Goal: Information Seeking & Learning: Learn about a topic

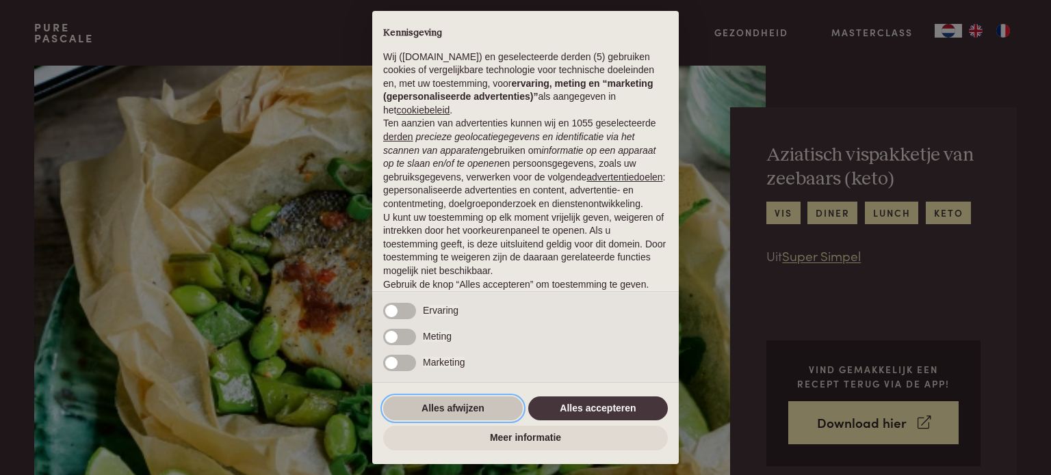
click at [458, 408] on button "Alles afwijzen" at bounding box center [453, 409] width 140 height 25
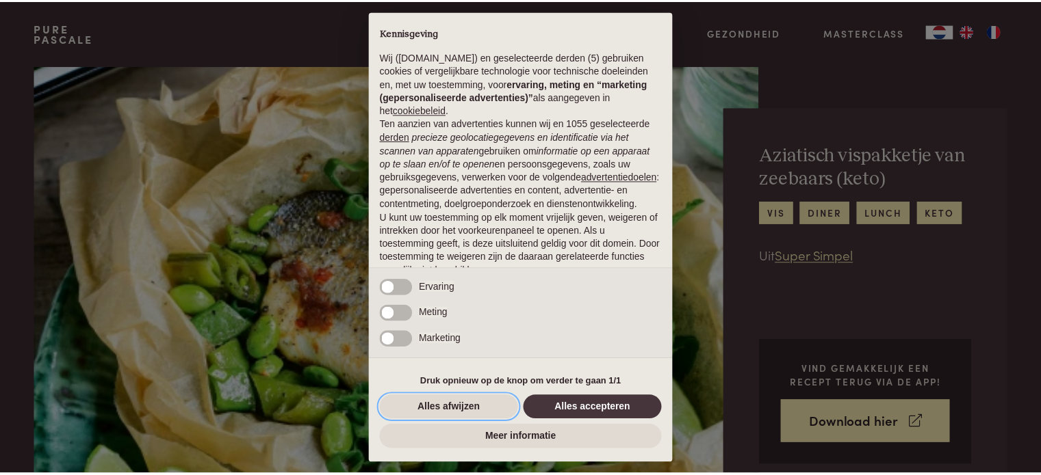
scroll to position [74, 0]
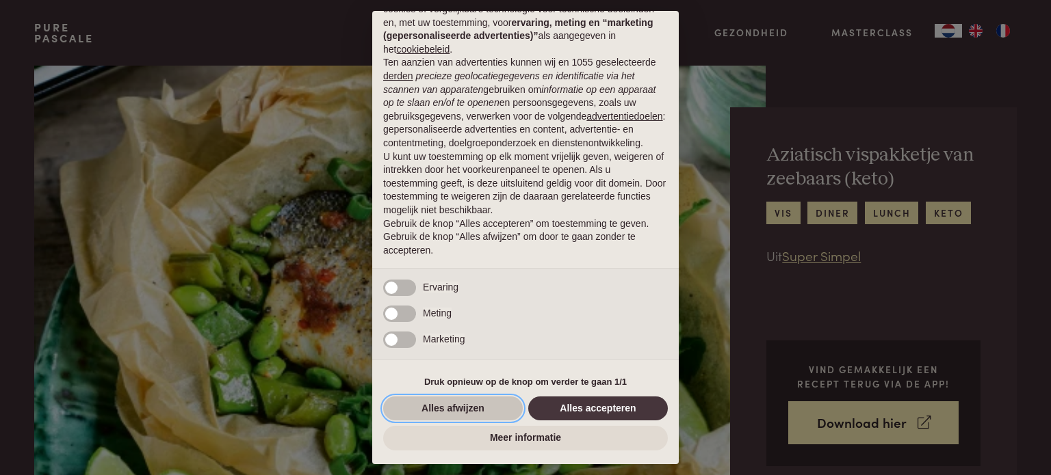
click at [466, 408] on button "Alles afwijzen" at bounding box center [453, 409] width 140 height 25
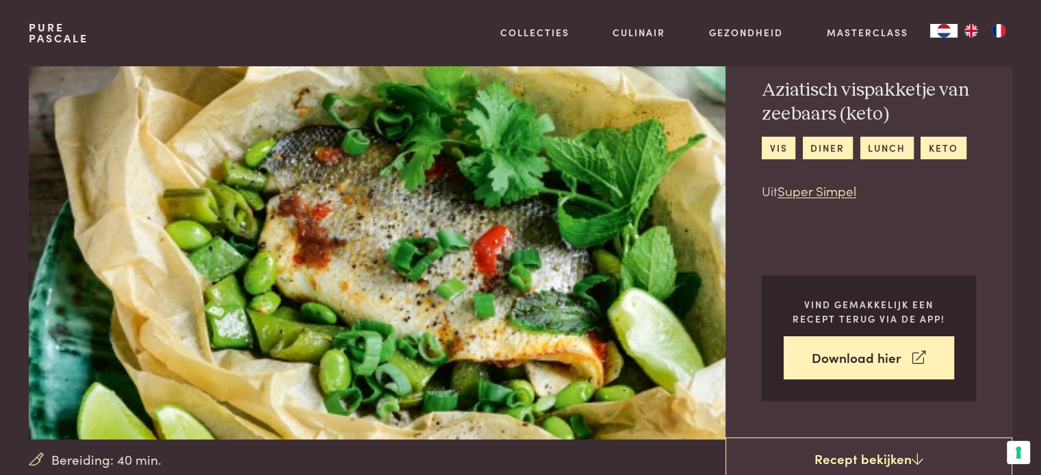
scroll to position [0, 0]
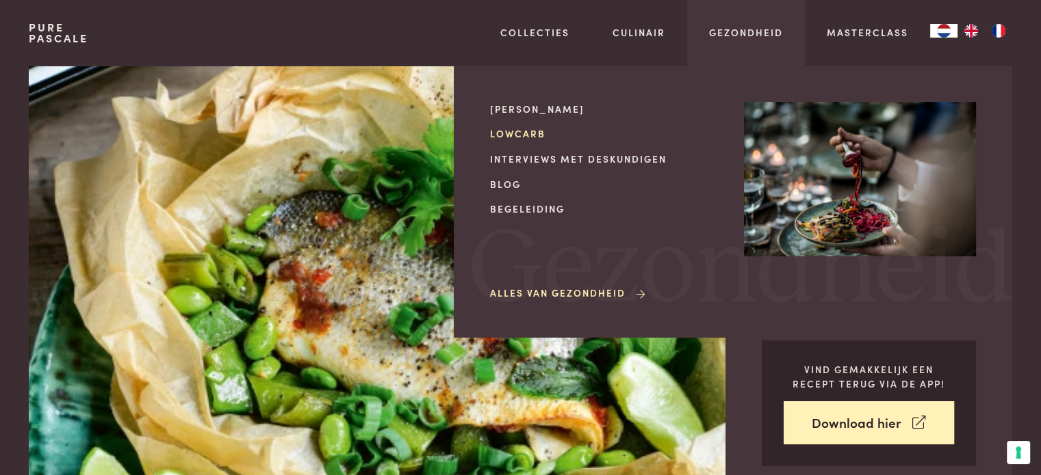
click at [528, 131] on link "Lowcarb" at bounding box center [606, 134] width 232 height 14
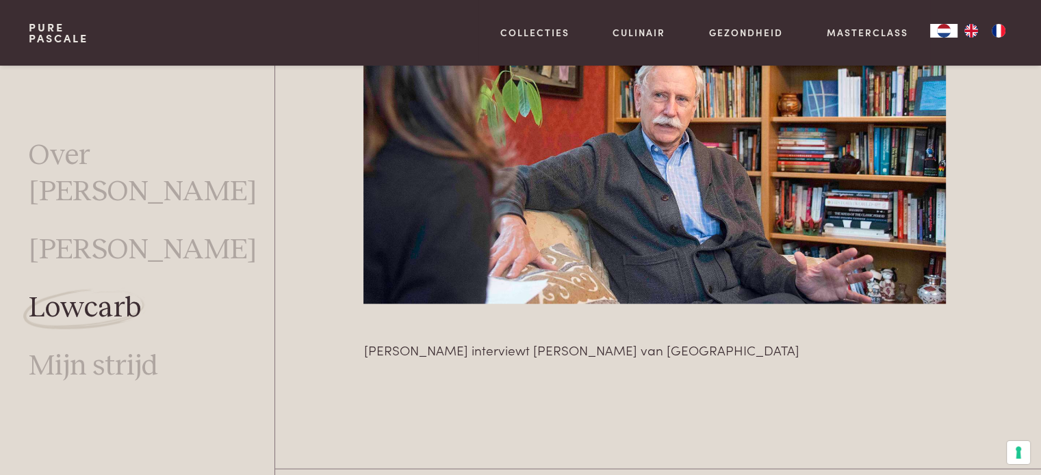
scroll to position [2677, 0]
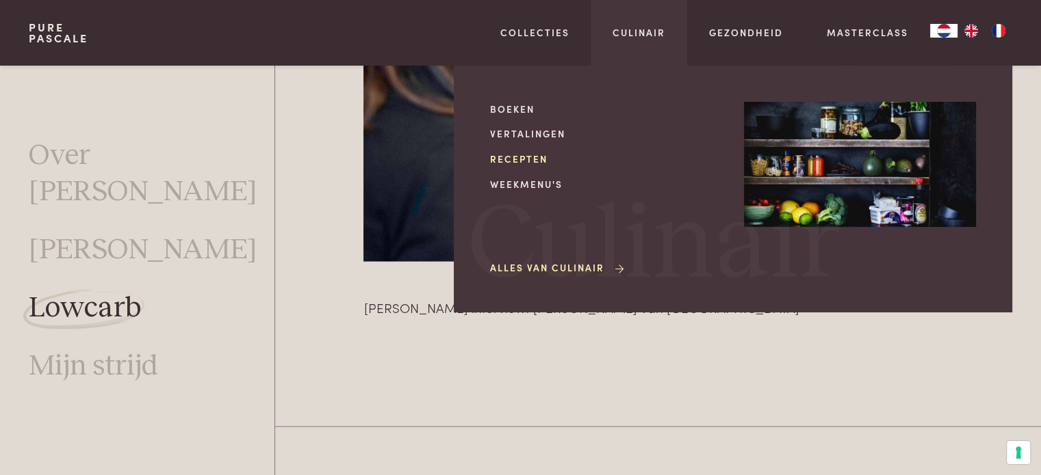
click at [517, 164] on link "Recepten" at bounding box center [606, 159] width 232 height 14
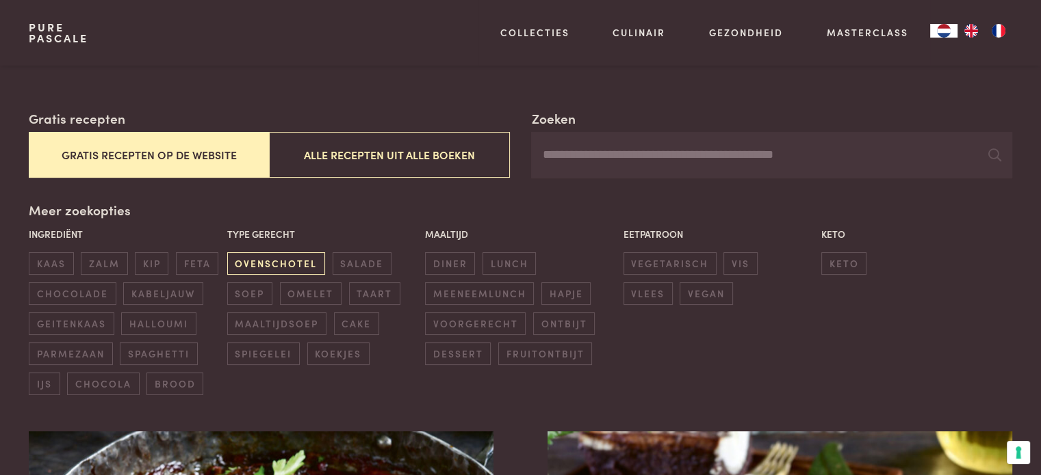
click at [279, 267] on span "ovenschotel" at bounding box center [276, 263] width 98 height 23
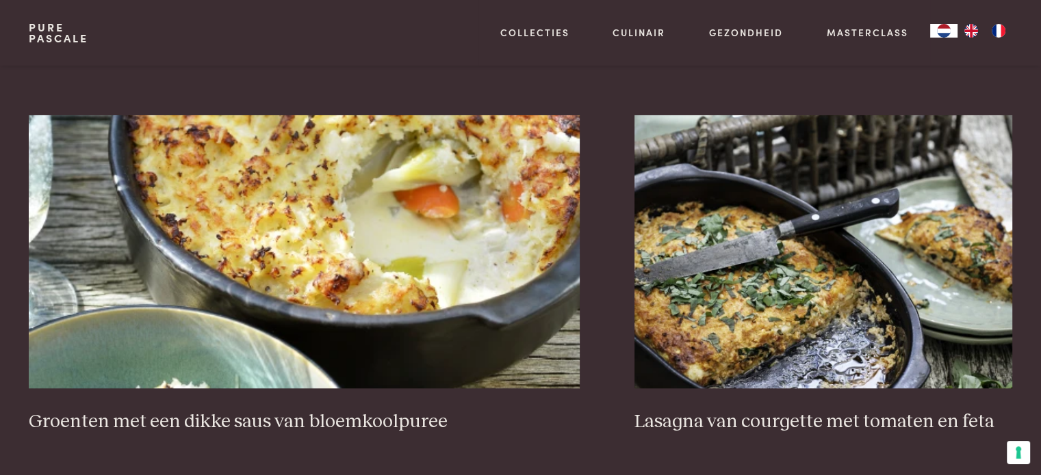
scroll to position [1272, 0]
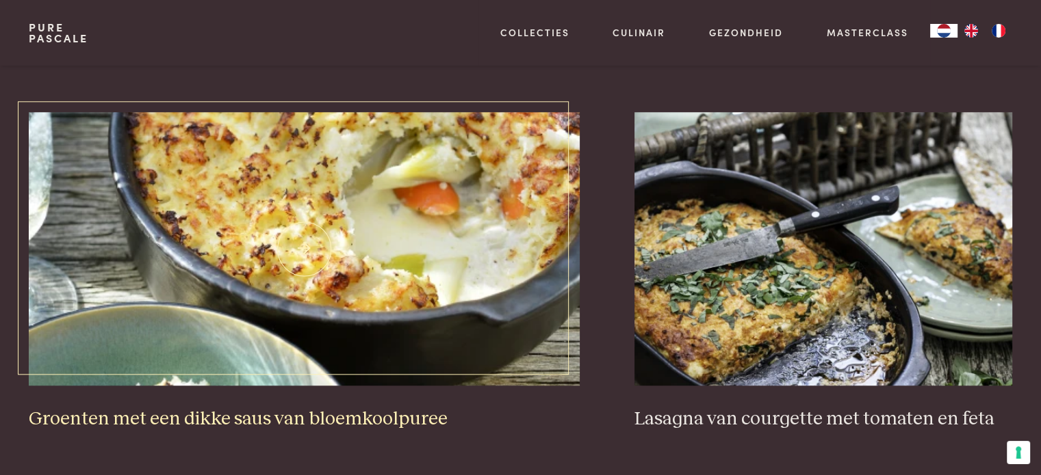
click at [326, 265] on img at bounding box center [304, 249] width 551 height 274
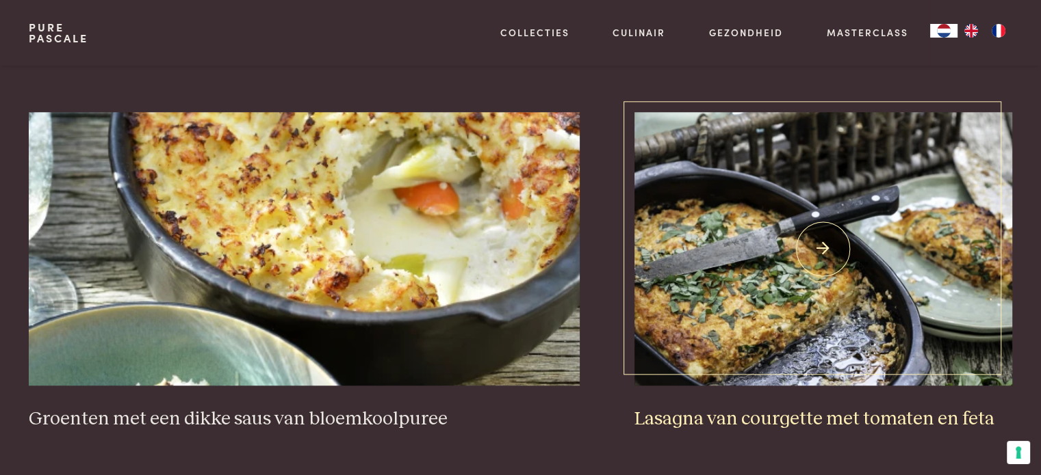
click at [850, 317] on img at bounding box center [823, 249] width 378 height 274
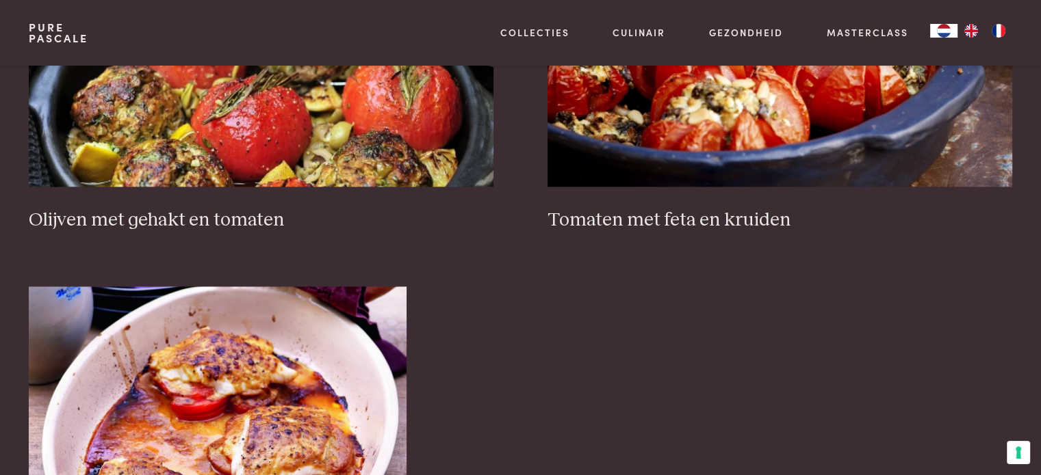
scroll to position [1760, 0]
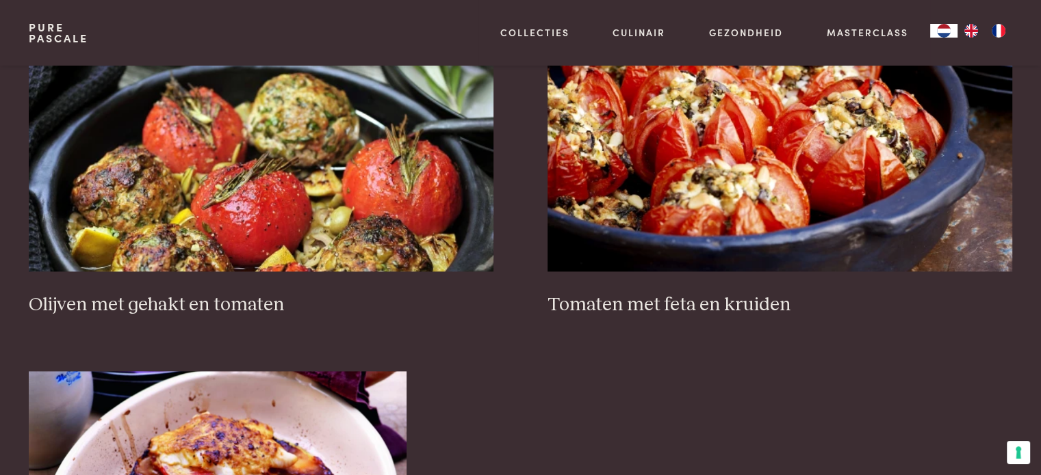
scroll to position [238, 0]
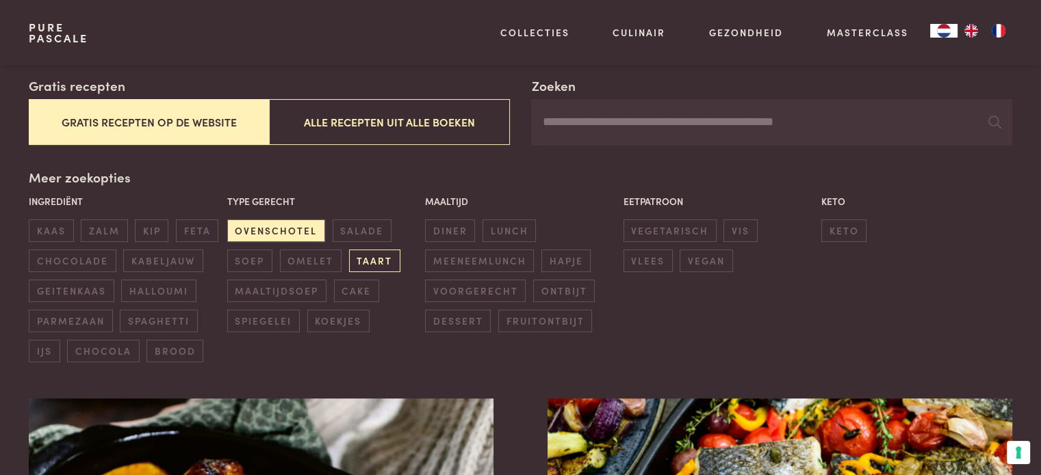
click at [386, 255] on span "taart" at bounding box center [374, 261] width 51 height 23
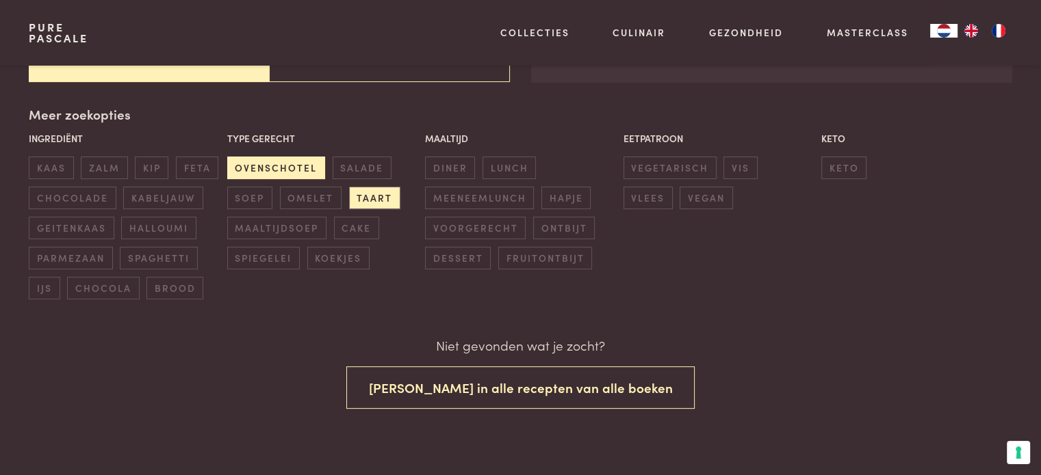
click at [315, 168] on span "ovenschotel" at bounding box center [276, 168] width 98 height 23
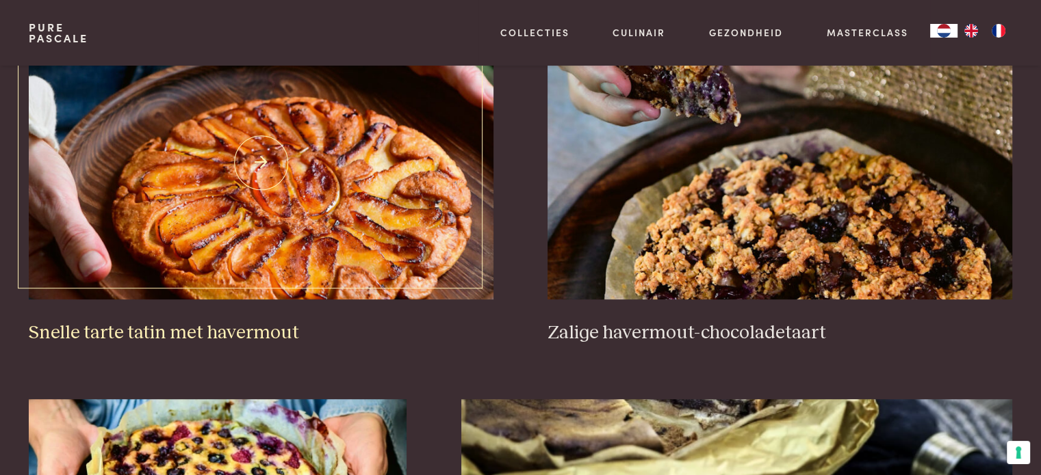
scroll to position [861, 0]
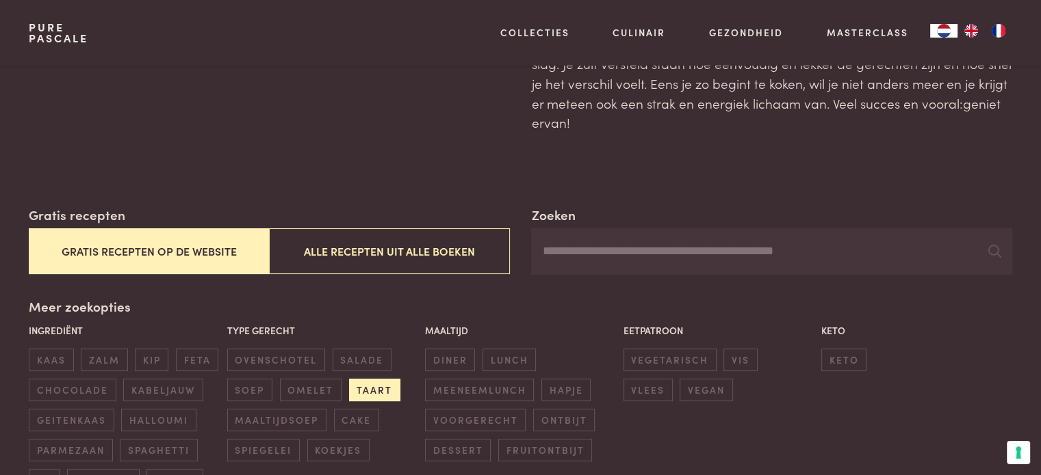
click at [395, 392] on span "taart" at bounding box center [374, 390] width 51 height 23
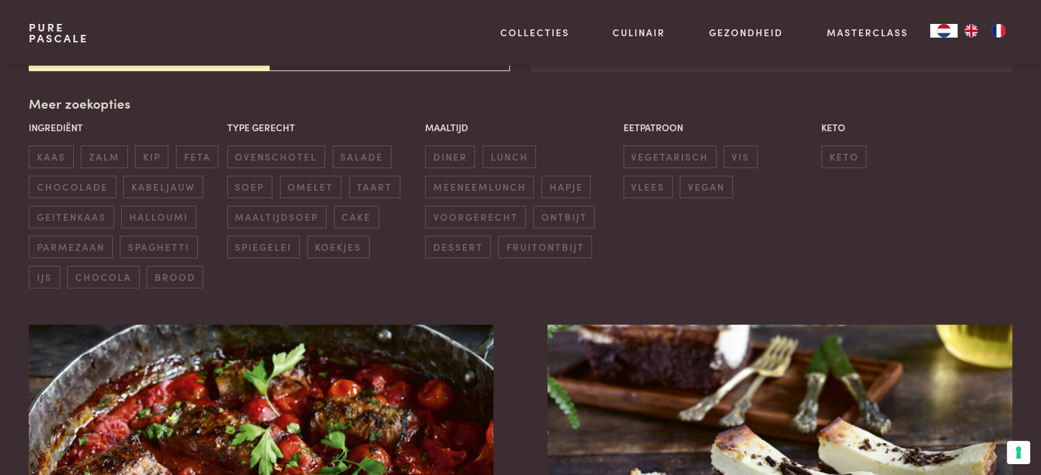
scroll to position [314, 0]
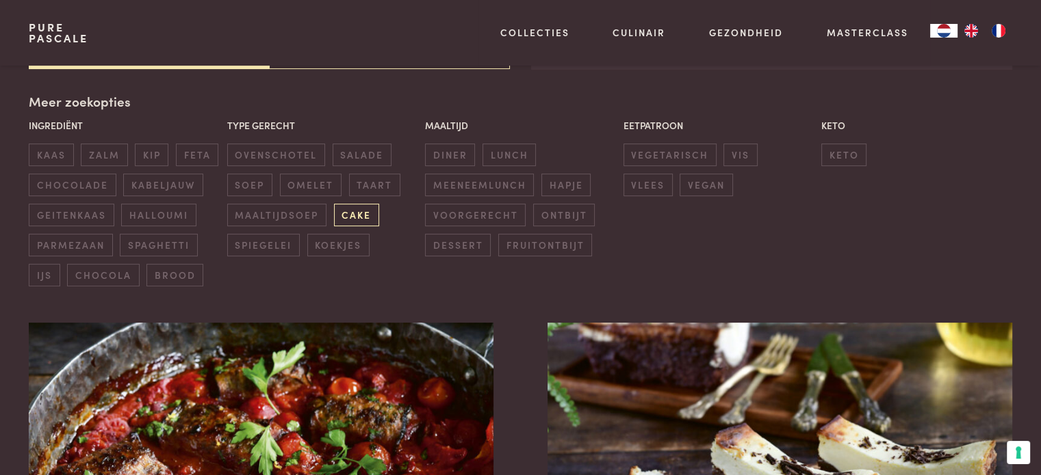
click at [369, 213] on span "cake" at bounding box center [356, 215] width 45 height 23
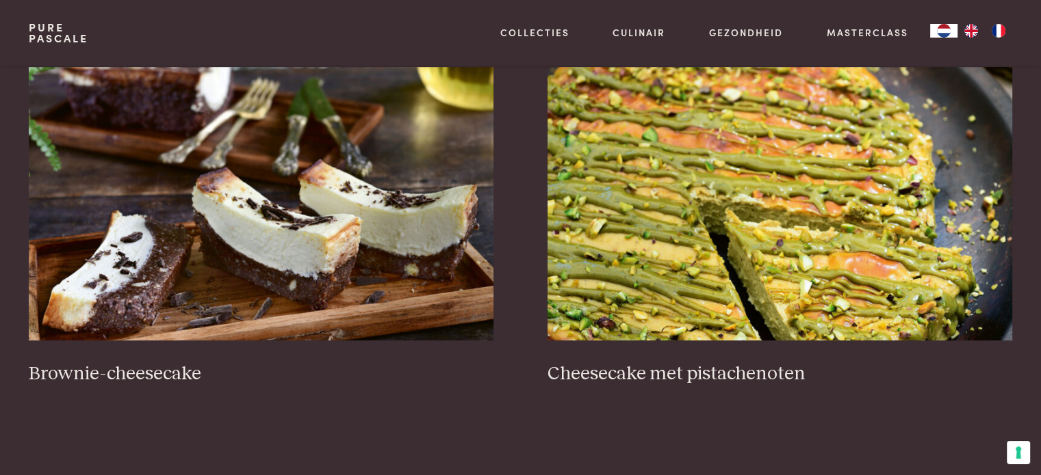
scroll to position [588, 0]
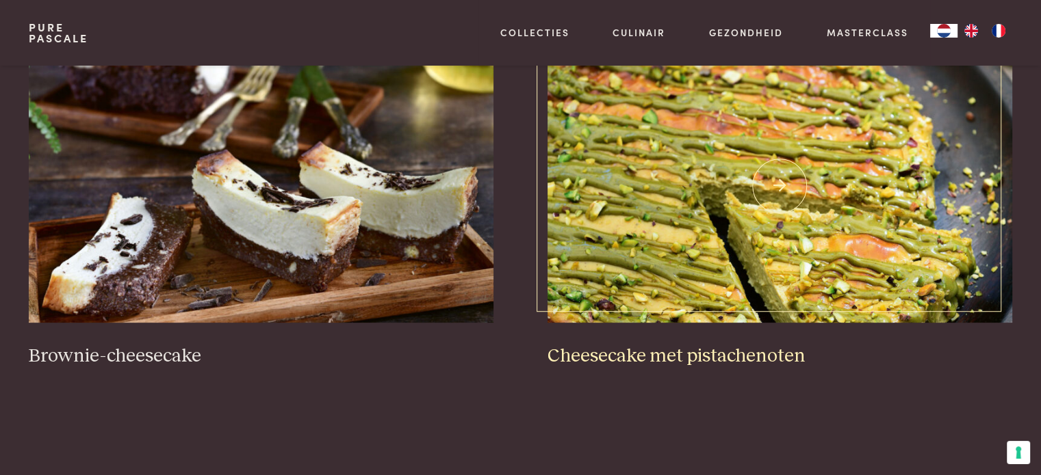
click at [668, 244] on img at bounding box center [779, 186] width 464 height 274
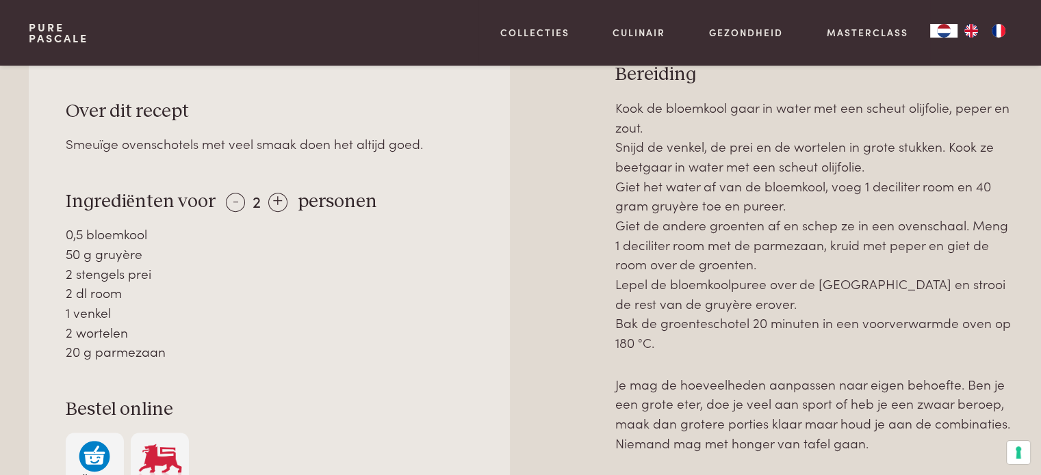
scroll to position [616, 0]
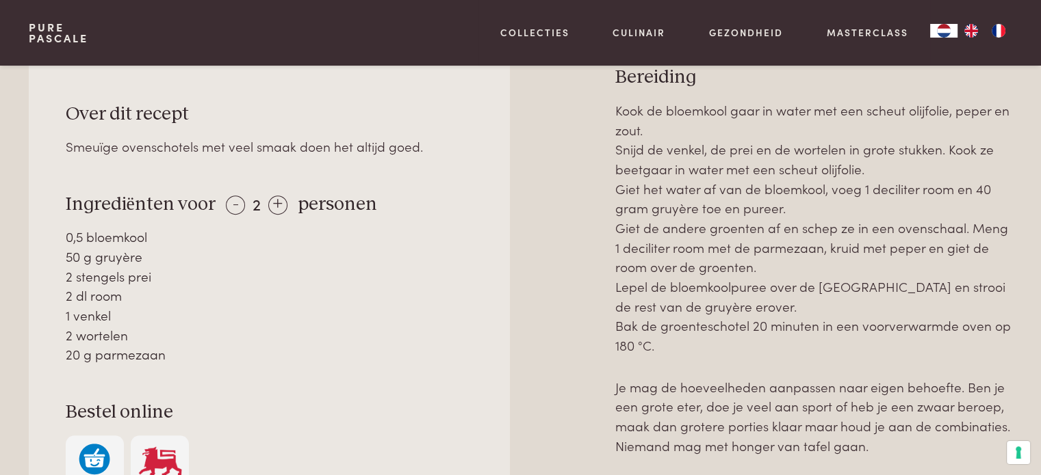
drag, startPoint x: 141, startPoint y: 254, endPoint x: 97, endPoint y: 258, distance: 43.9
click at [97, 258] on div "50 g gruyère" at bounding box center [270, 257] width 408 height 20
copy div "gruyère"
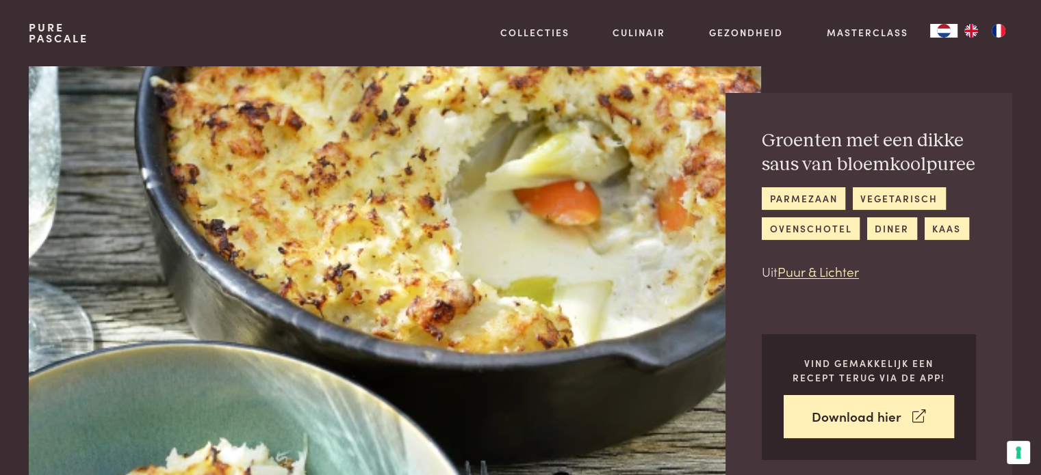
scroll to position [0, 0]
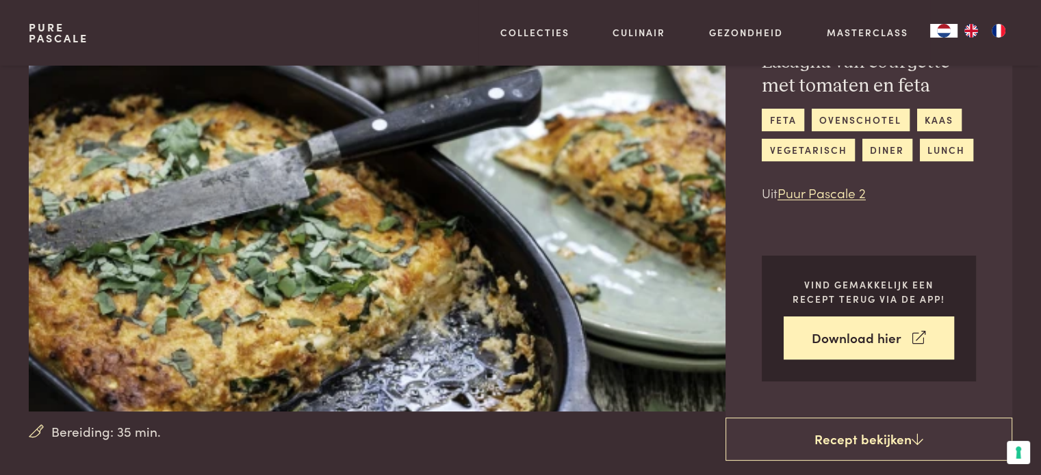
scroll to position [68, 0]
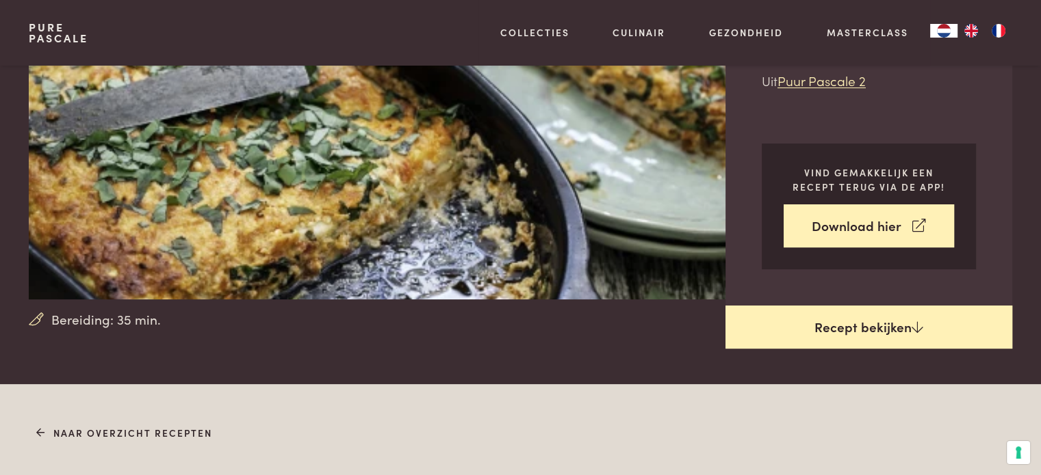
click at [796, 326] on link "Recept bekijken" at bounding box center [868, 328] width 287 height 44
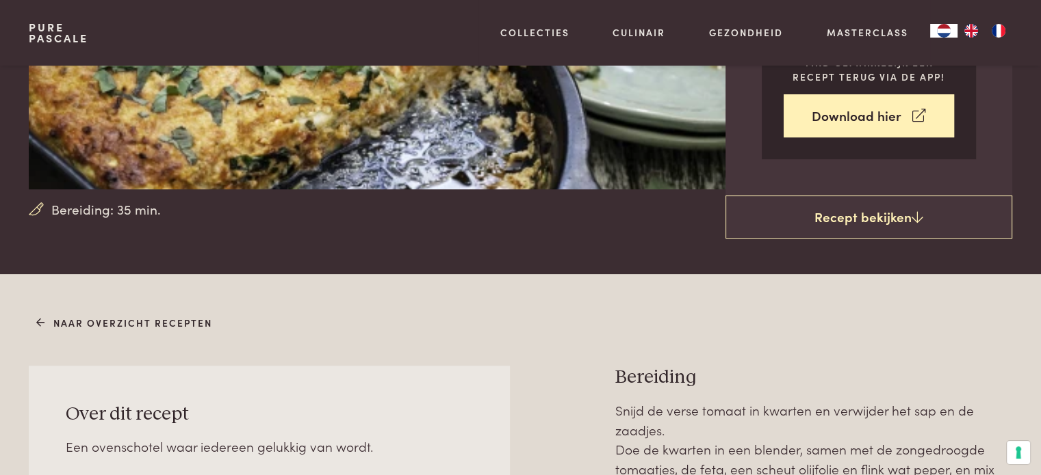
scroll to position [110, 0]
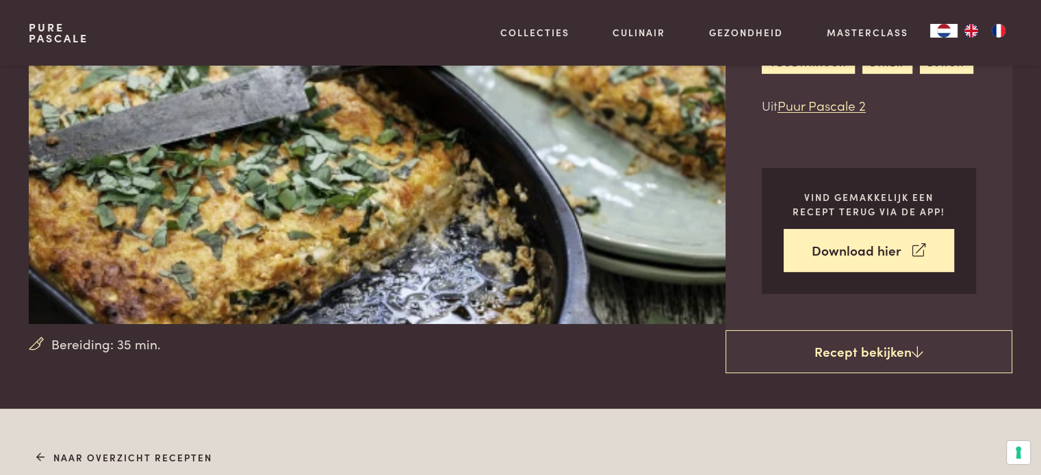
scroll to position [179, 0]
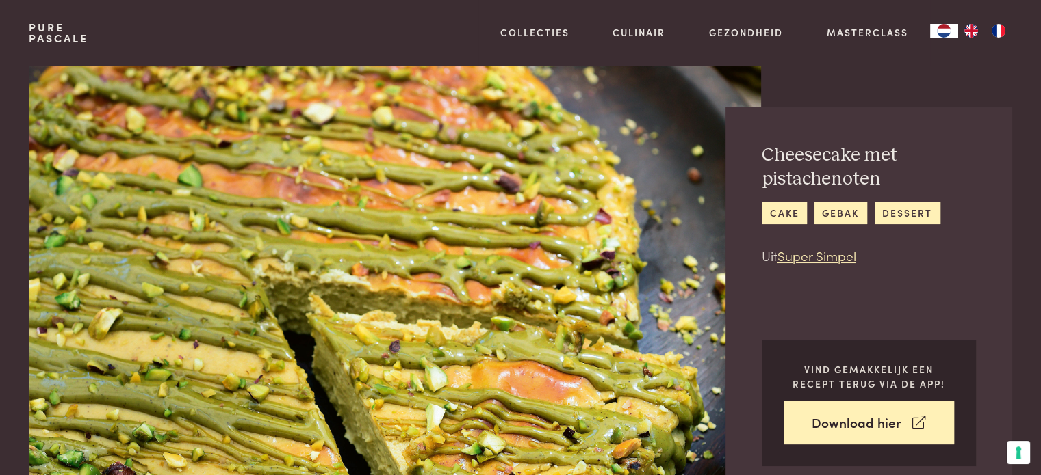
click at [356, 262] on img at bounding box center [394, 285] width 731 height 439
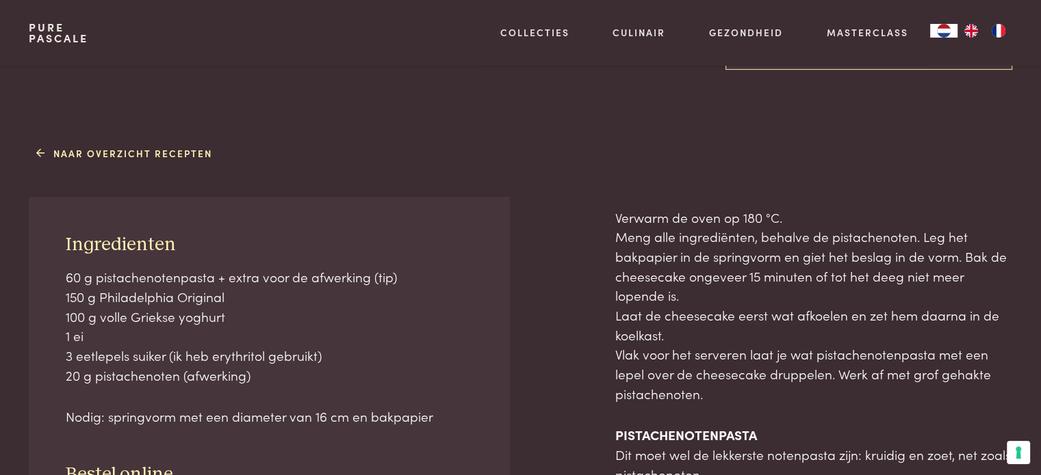
scroll to position [479, 0]
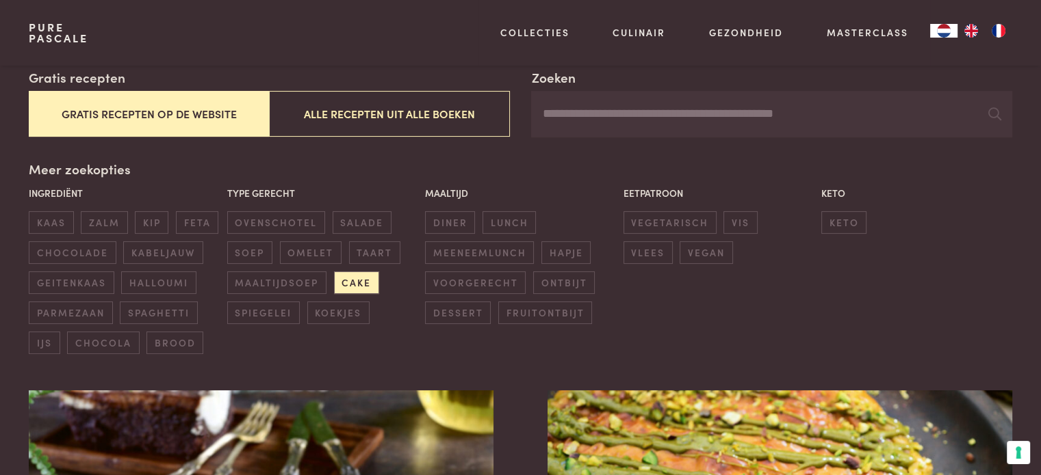
scroll to position [274, 0]
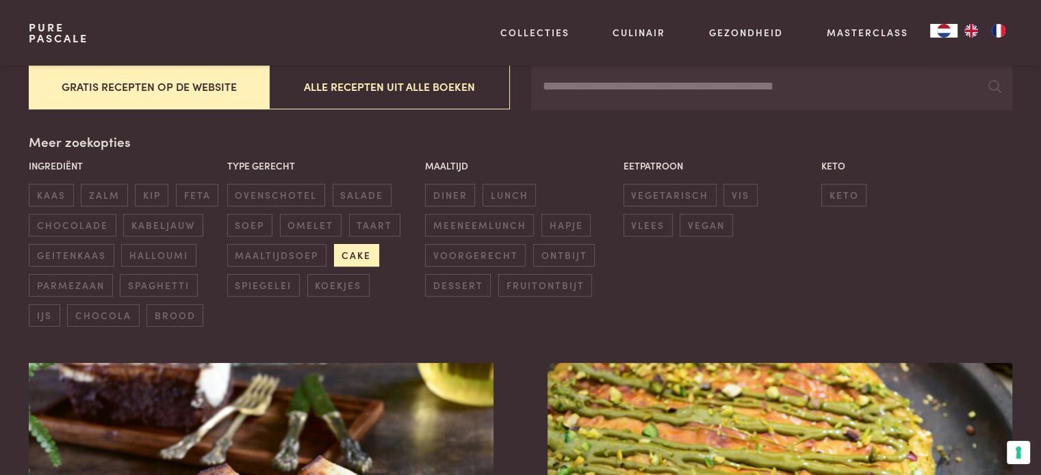
click at [356, 257] on span "cake" at bounding box center [356, 255] width 45 height 23
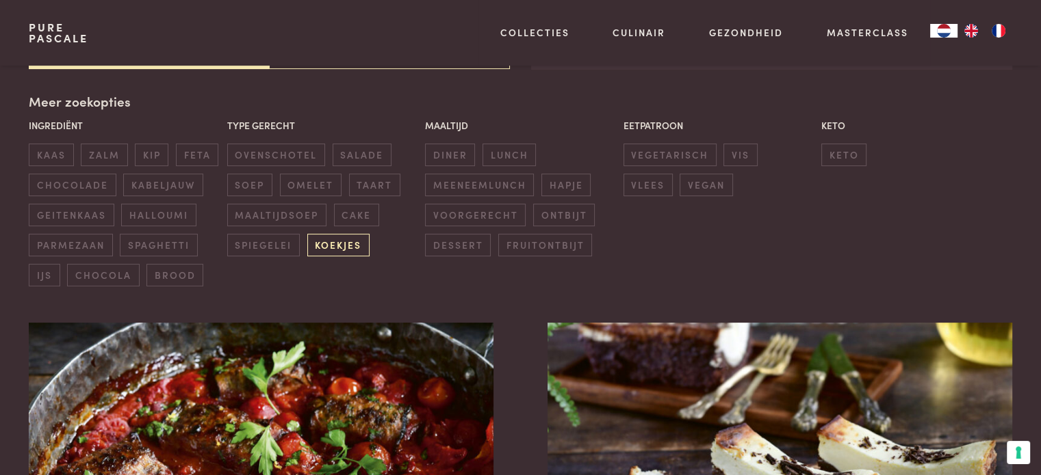
click at [353, 235] on span "koekjes" at bounding box center [338, 245] width 62 height 23
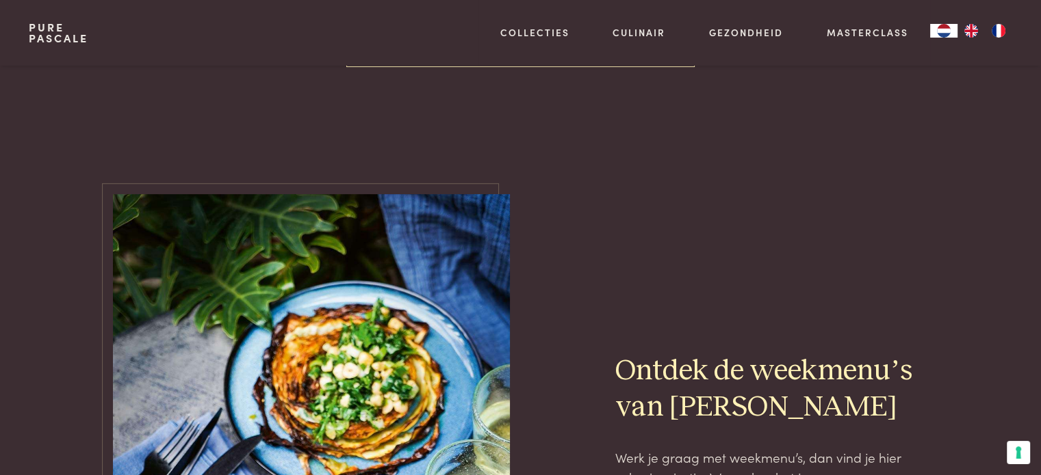
scroll to position [438, 0]
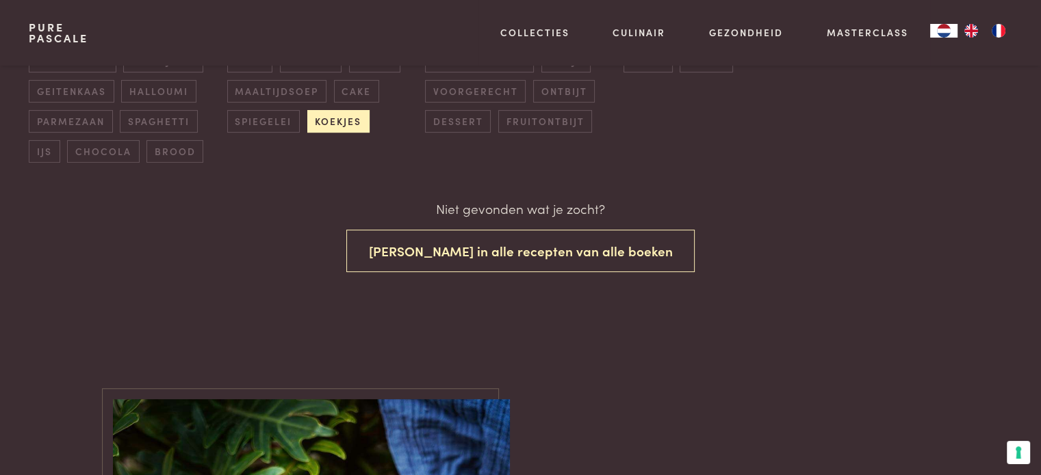
click at [330, 122] on span "koekjes" at bounding box center [338, 121] width 62 height 23
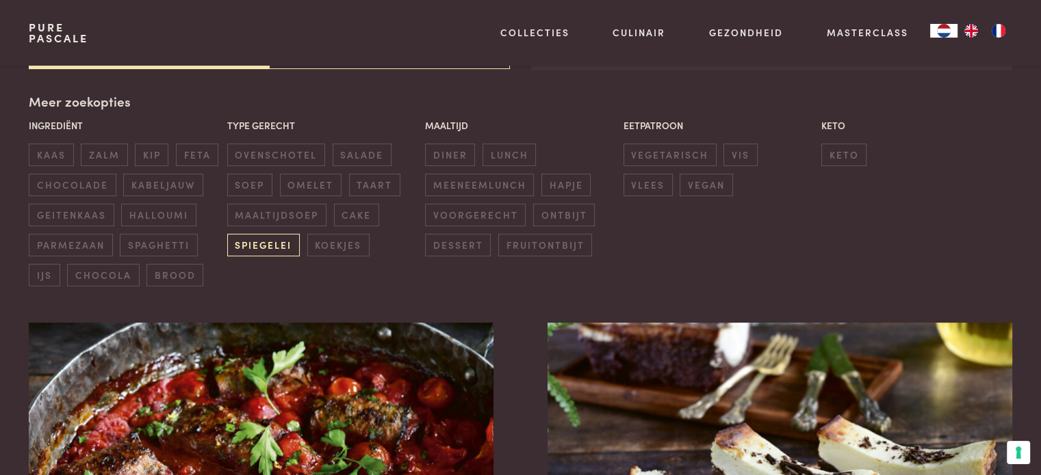
click at [280, 246] on span "spiegelei" at bounding box center [263, 245] width 73 height 23
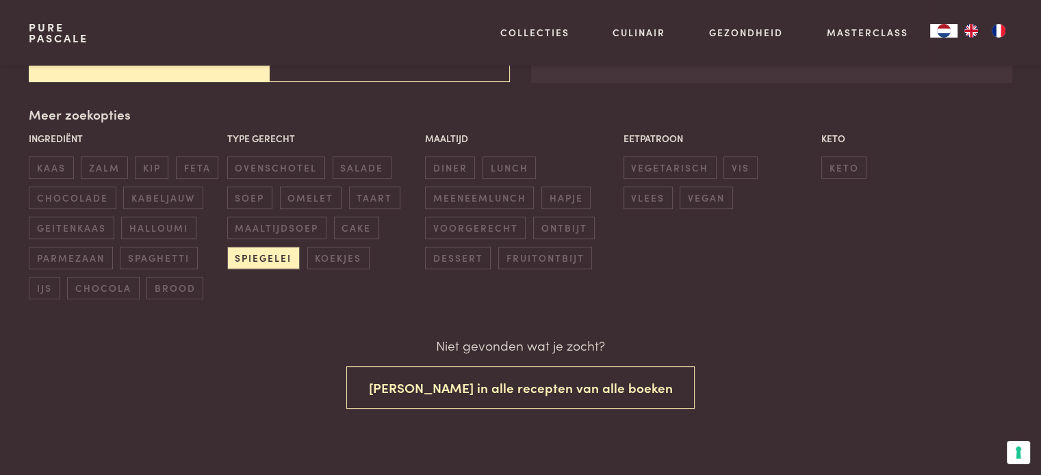
scroll to position [301, 0]
click at [274, 257] on span "spiegelei" at bounding box center [263, 258] width 73 height 23
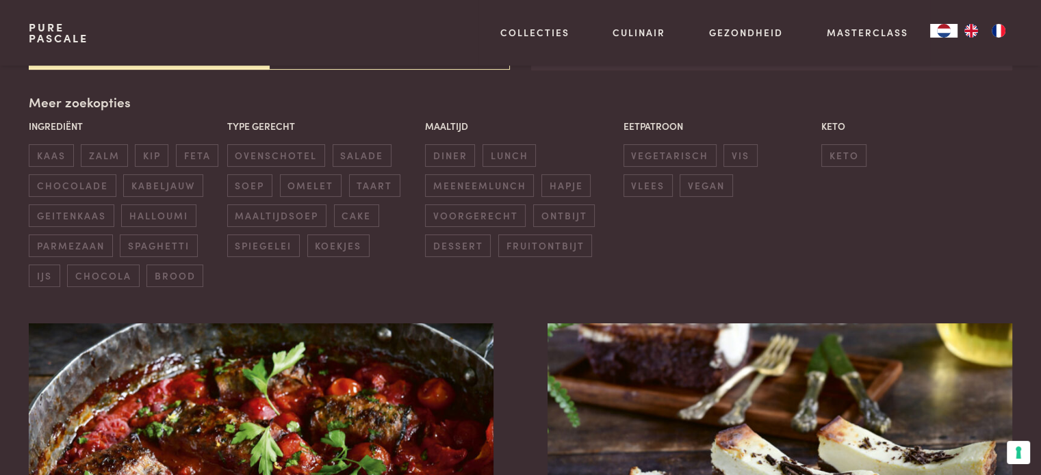
scroll to position [314, 0]
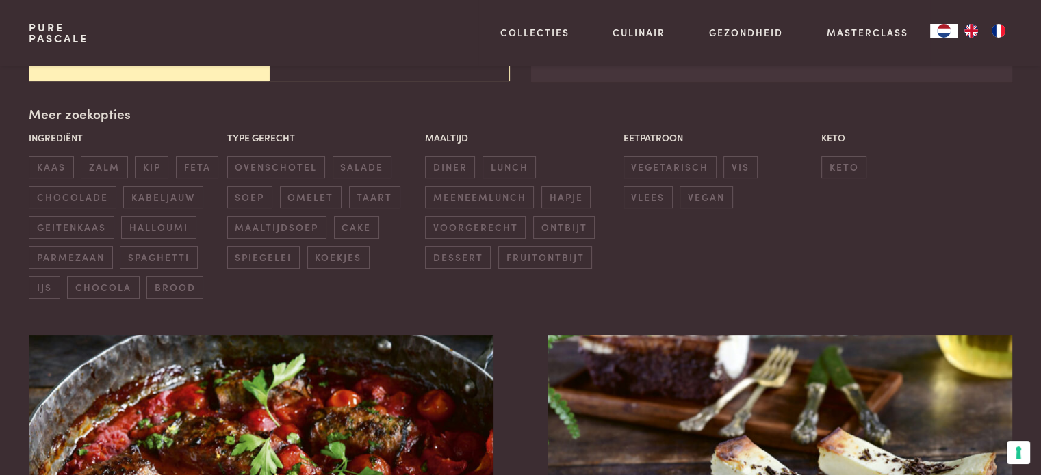
scroll to position [314, 0]
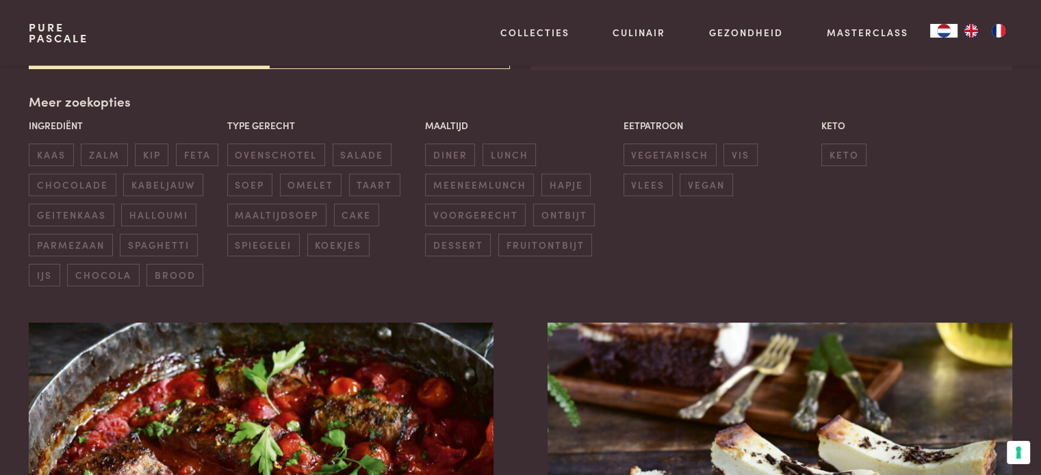
scroll to position [413, 0]
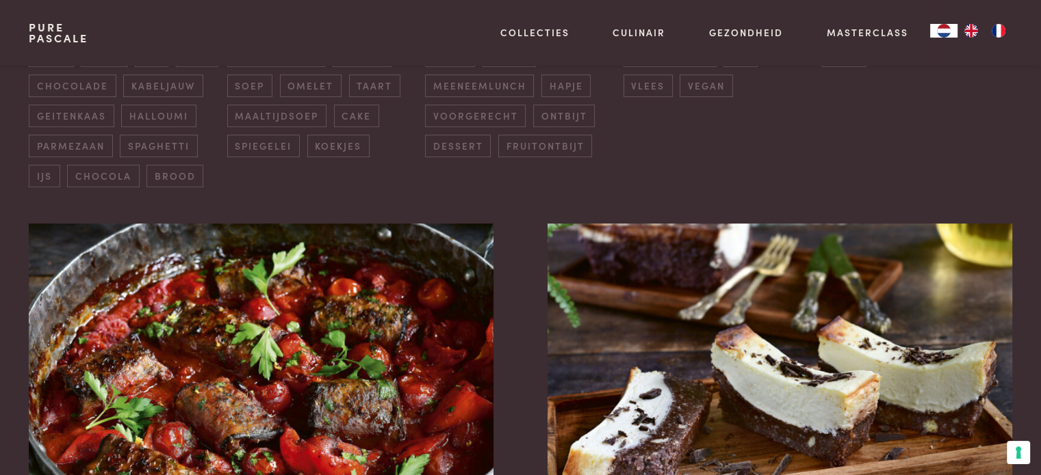
scroll to position [314, 0]
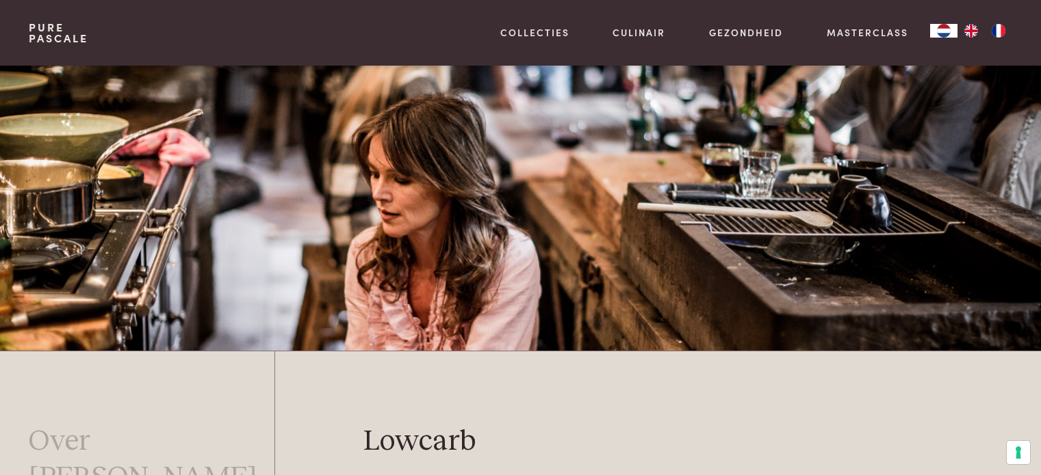
scroll to position [351, 0]
